Goal: Information Seeking & Learning: Understand process/instructions

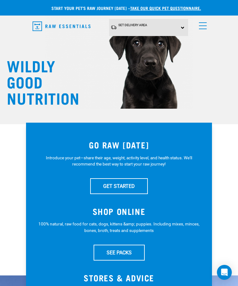
click at [204, 25] on span "menu" at bounding box center [203, 25] width 8 height 1
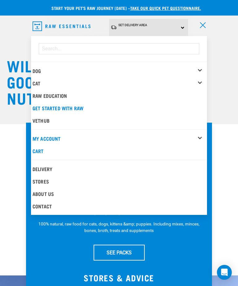
click at [65, 92] on link "Raw Education" at bounding box center [119, 95] width 176 height 12
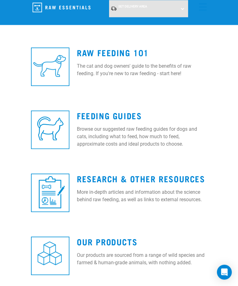
scroll to position [233, 0]
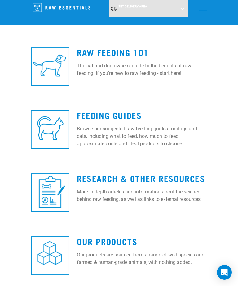
click at [142, 113] on link "Feeding Guides" at bounding box center [109, 115] width 65 height 5
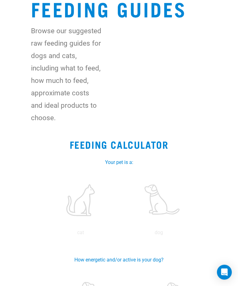
scroll to position [64, 0]
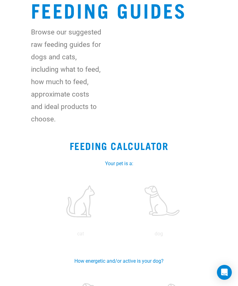
click at [165, 203] on div "cat dog" at bounding box center [119, 204] width 169 height 68
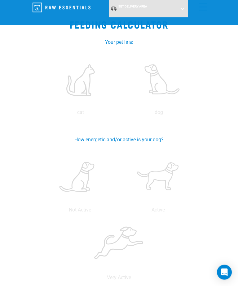
scroll to position [161, 0]
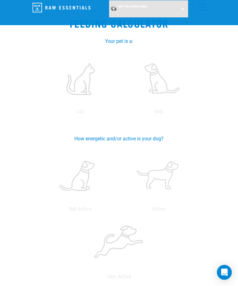
click at [174, 168] on label at bounding box center [158, 176] width 76 height 53
click at [119, 210] on input "radio" at bounding box center [119, 210] width 0 height 0
radio input "true"
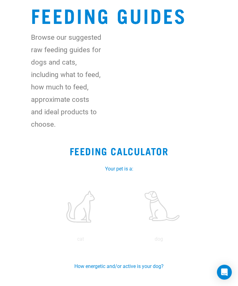
scroll to position [0, 0]
